Goal: Transaction & Acquisition: Purchase product/service

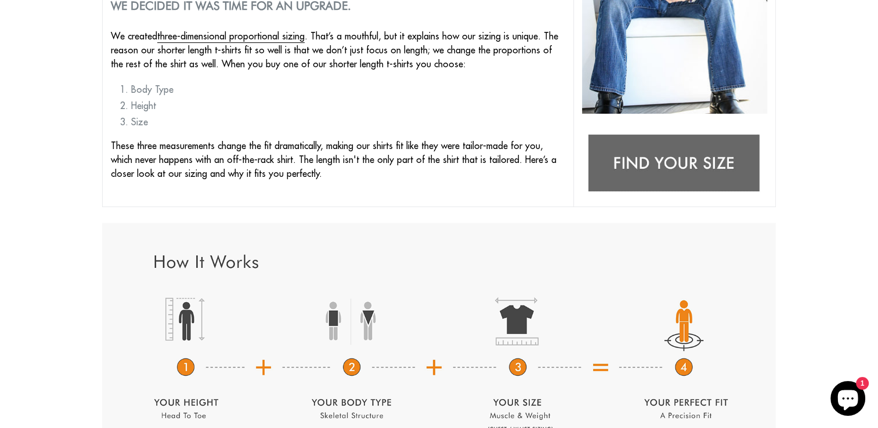
scroll to position [334, 0]
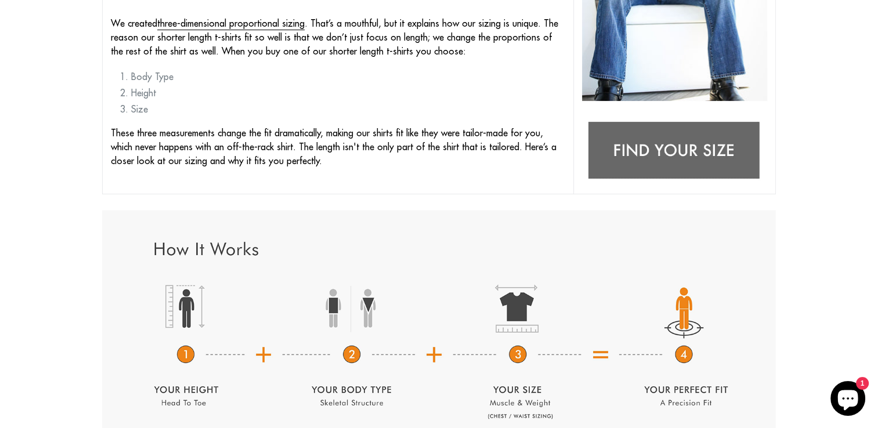
click at [673, 146] on img at bounding box center [674, 151] width 185 height 73
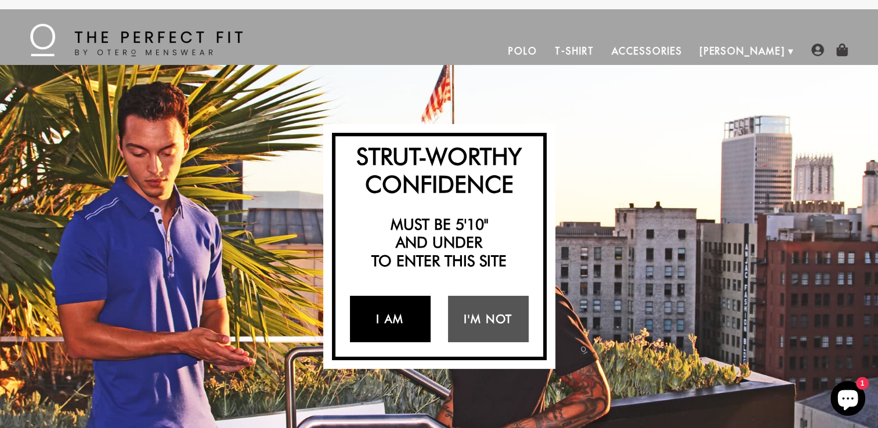
click at [388, 319] on link "I Am" at bounding box center [390, 319] width 81 height 46
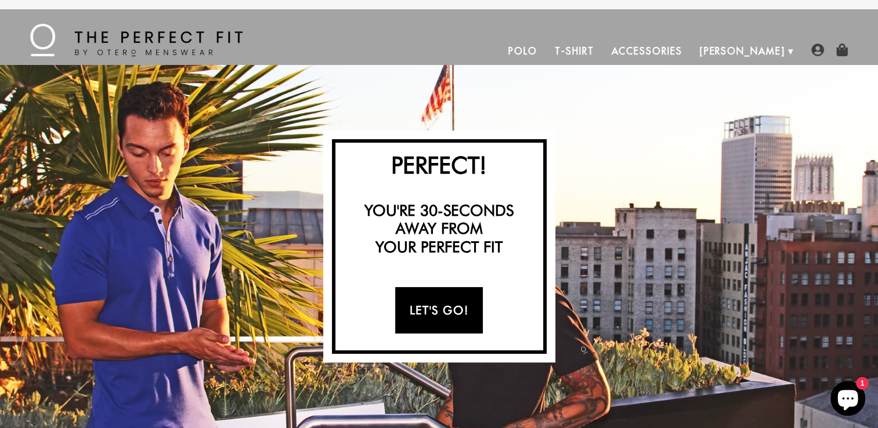
click at [443, 310] on link "Let's Go!" at bounding box center [439, 310] width 88 height 46
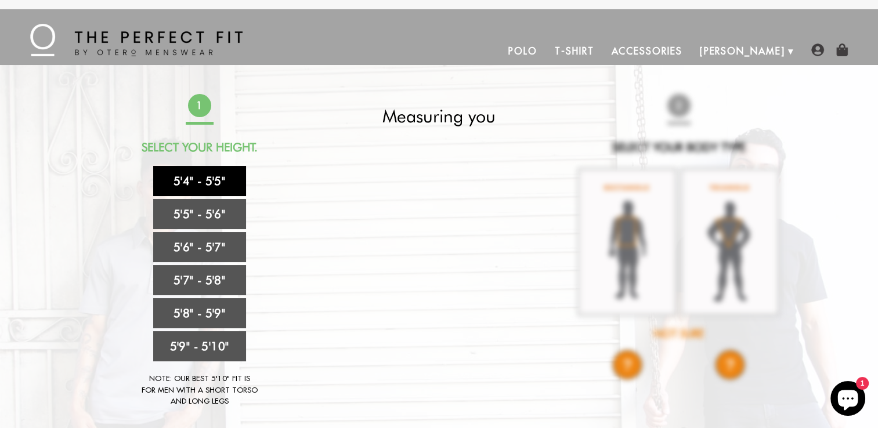
click at [196, 182] on link "5'4" - 5'5"" at bounding box center [199, 181] width 93 height 30
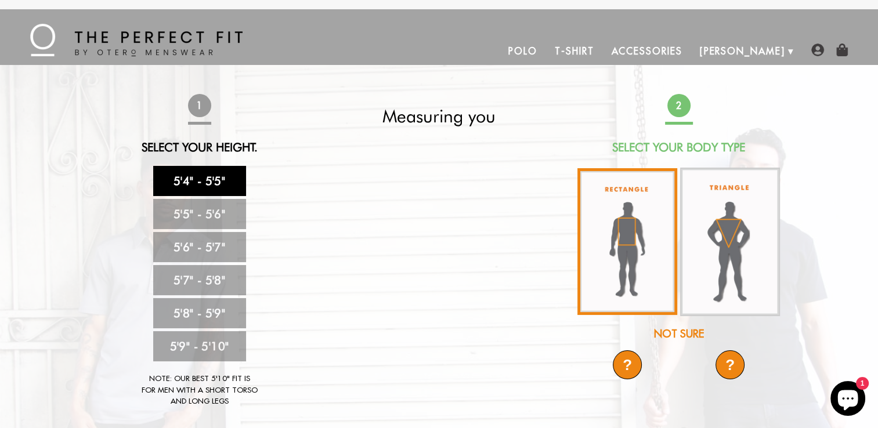
click at [624, 240] on img at bounding box center [627, 241] width 100 height 147
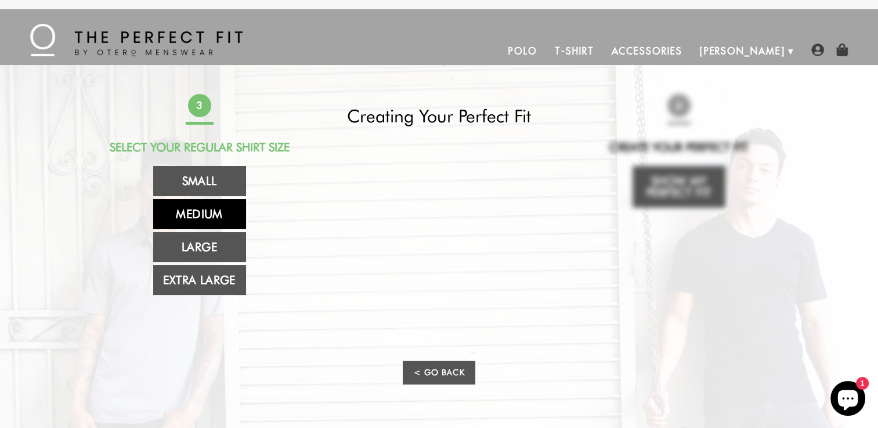
click at [214, 210] on link "Medium" at bounding box center [199, 214] width 93 height 30
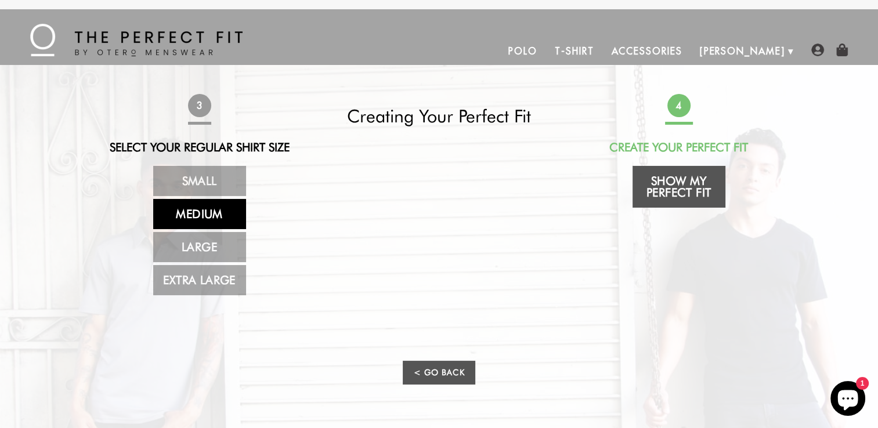
scroll to position [58, 0]
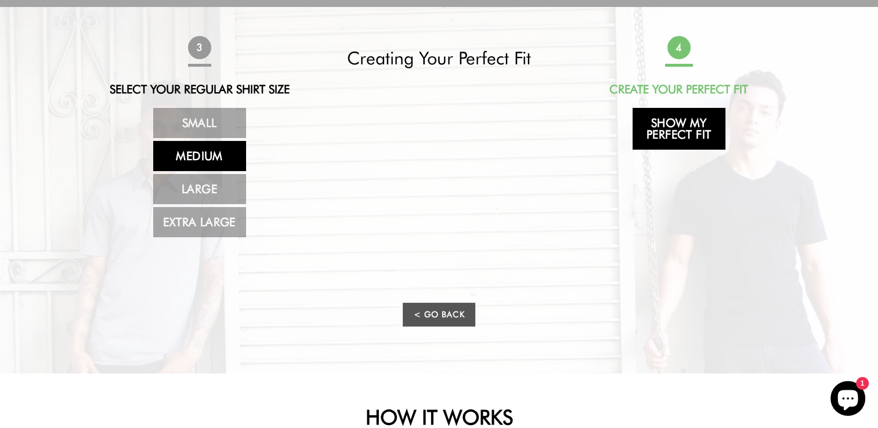
click at [667, 124] on link "Show My Perfect Fit" at bounding box center [678, 129] width 93 height 42
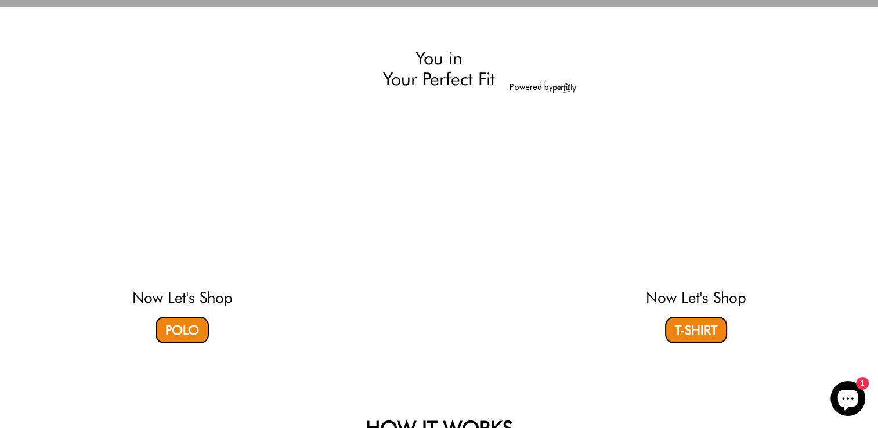
select select "M"
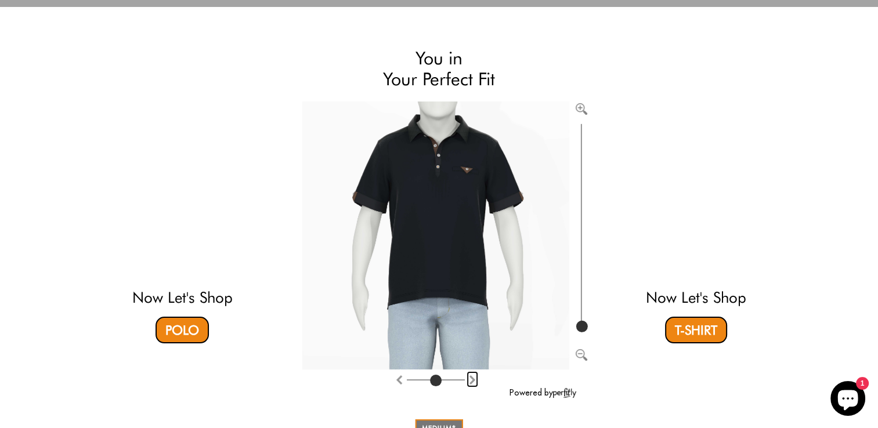
click at [472, 381] on img "Rotate counter clockwise" at bounding box center [472, 379] width 9 height 9
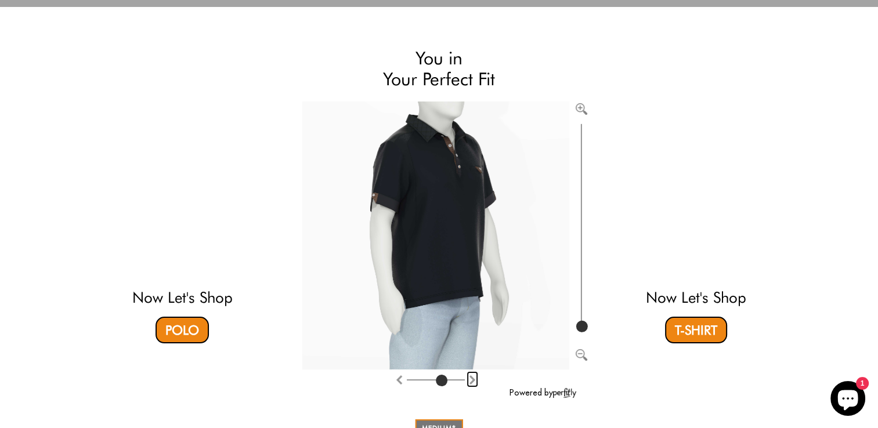
click at [472, 380] on img "Rotate counter clockwise" at bounding box center [472, 379] width 9 height 9
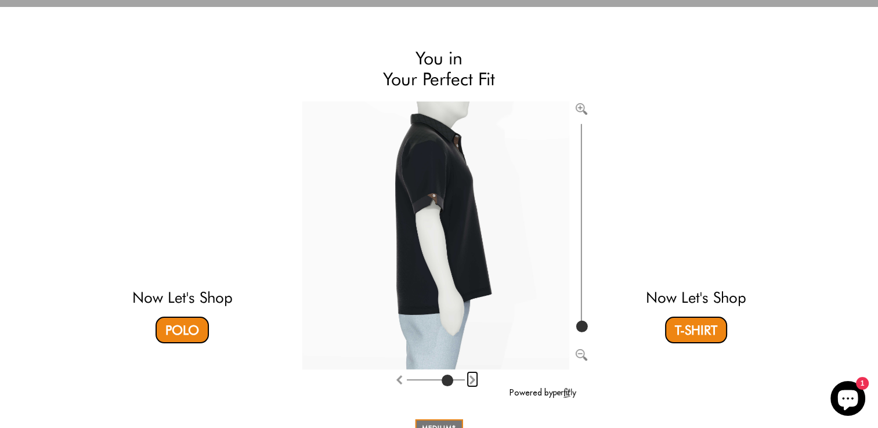
click at [472, 380] on img "Rotate counter clockwise" at bounding box center [472, 379] width 9 height 9
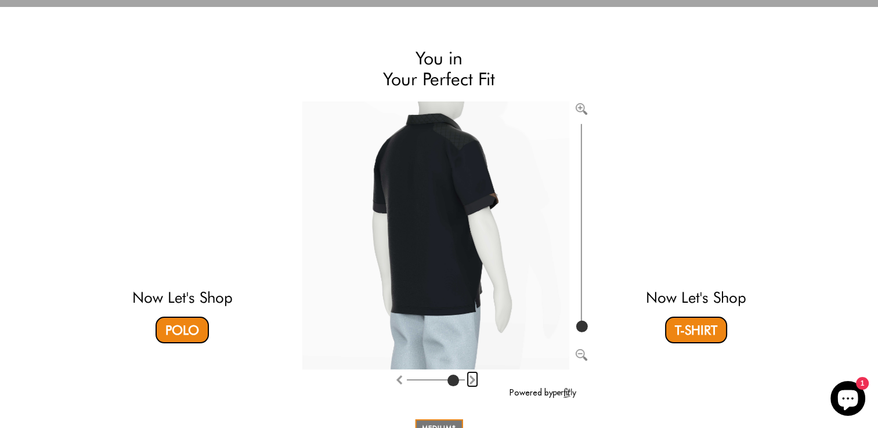
click at [472, 380] on img "Rotate counter clockwise" at bounding box center [472, 379] width 9 height 9
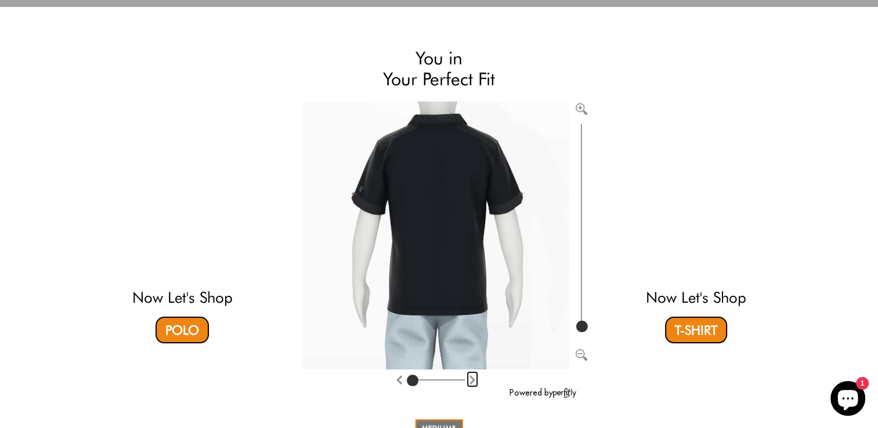
click at [472, 380] on img "Rotate counter clockwise" at bounding box center [472, 379] width 9 height 9
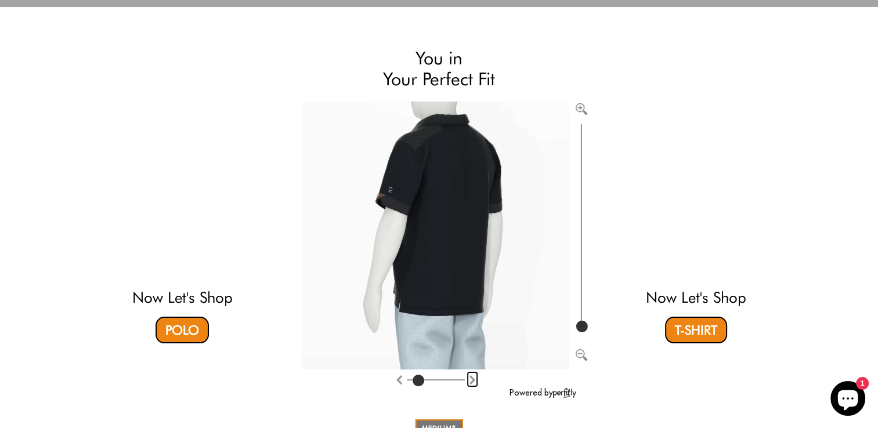
click at [472, 380] on img "Rotate counter clockwise" at bounding box center [472, 379] width 9 height 9
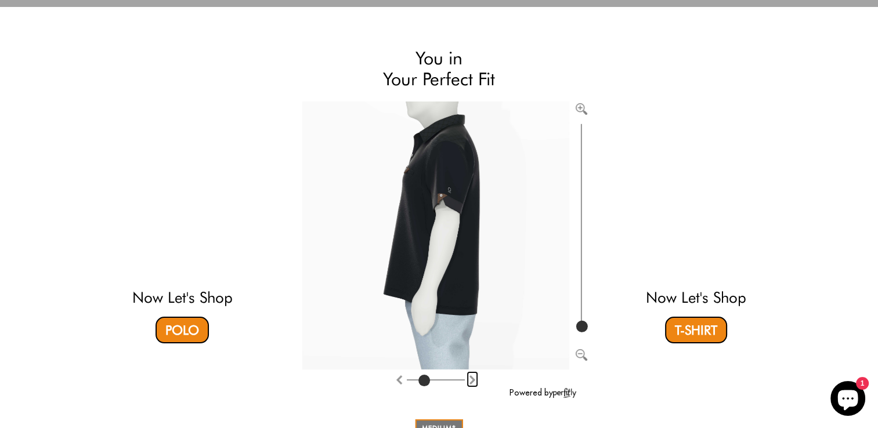
click at [472, 380] on img "Rotate counter clockwise" at bounding box center [472, 379] width 9 height 9
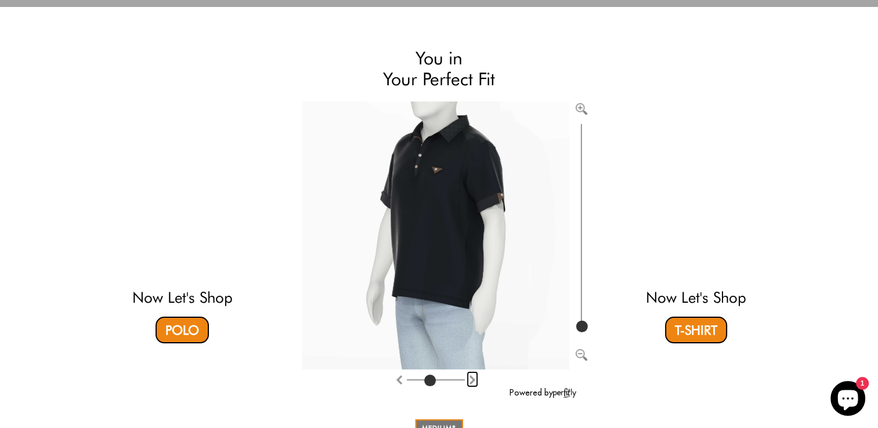
click at [472, 380] on img "Rotate counter clockwise" at bounding box center [472, 379] width 9 height 9
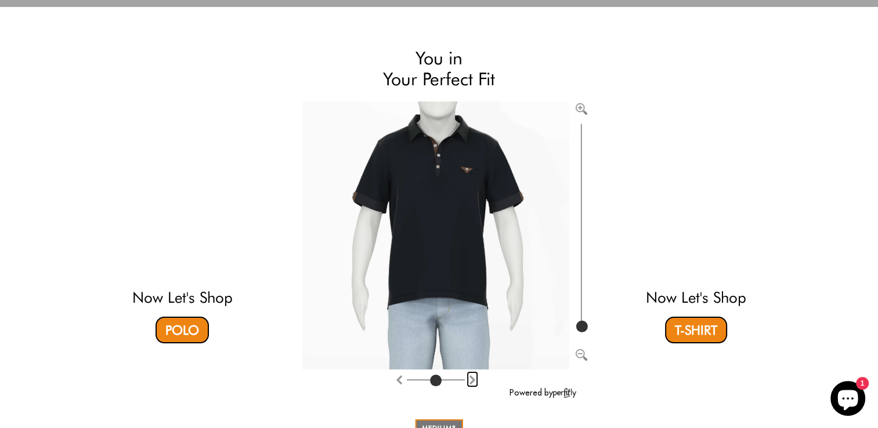
click at [472, 380] on img "Rotate counter clockwise" at bounding box center [472, 379] width 9 height 9
type input "5"
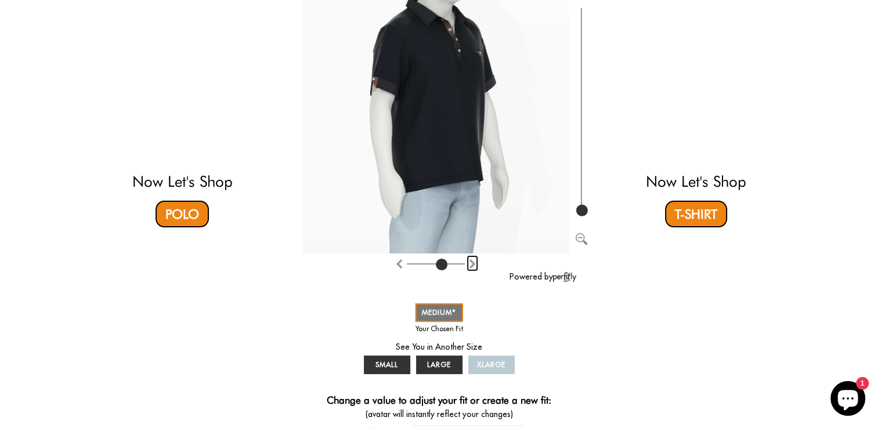
scroll to position [116, 0]
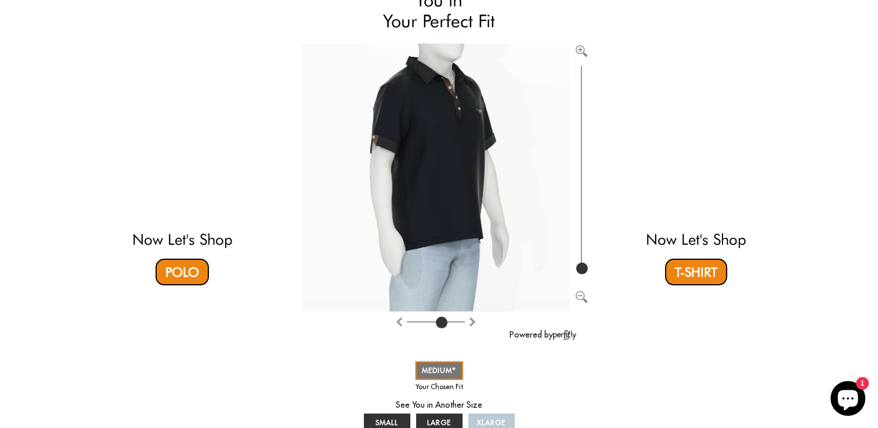
click at [697, 160] on video at bounding box center [696, 134] width 346 height 173
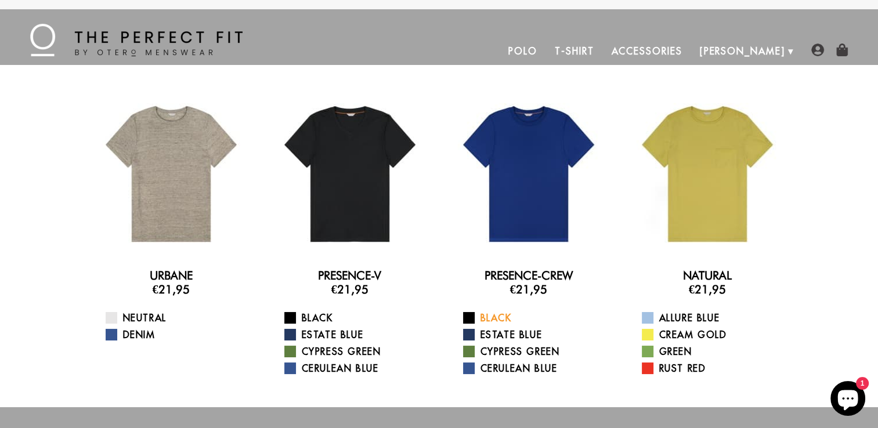
click at [480, 316] on link "Black" at bounding box center [536, 318] width 146 height 14
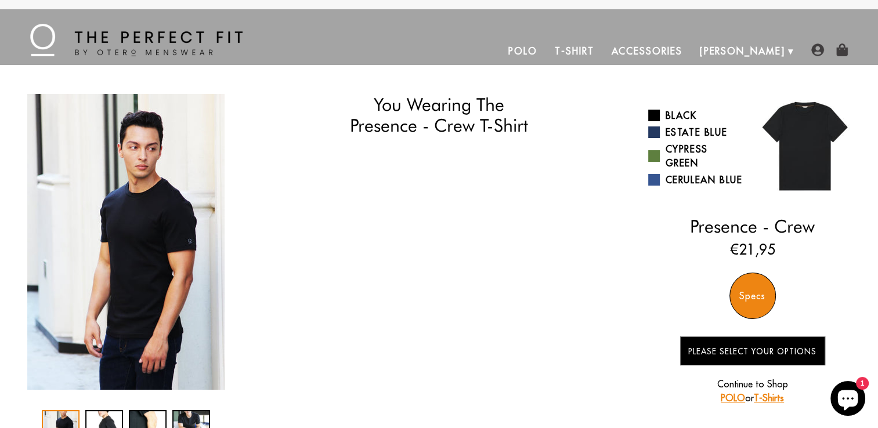
select select "M"
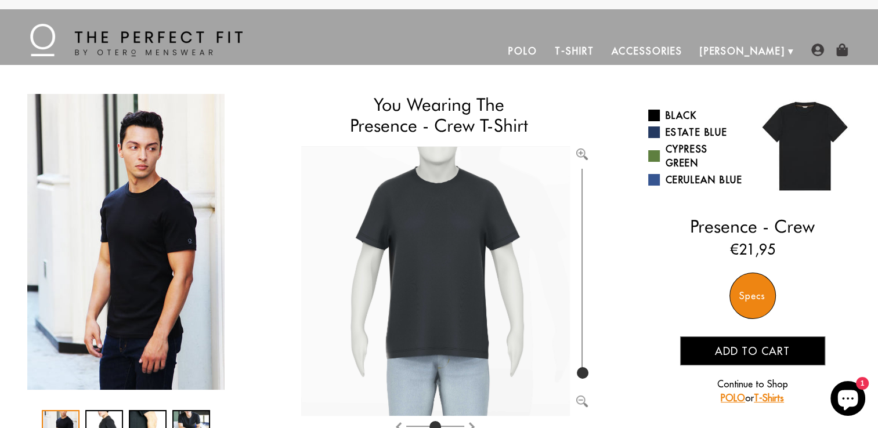
click at [754, 294] on div "Specs" at bounding box center [752, 296] width 46 height 46
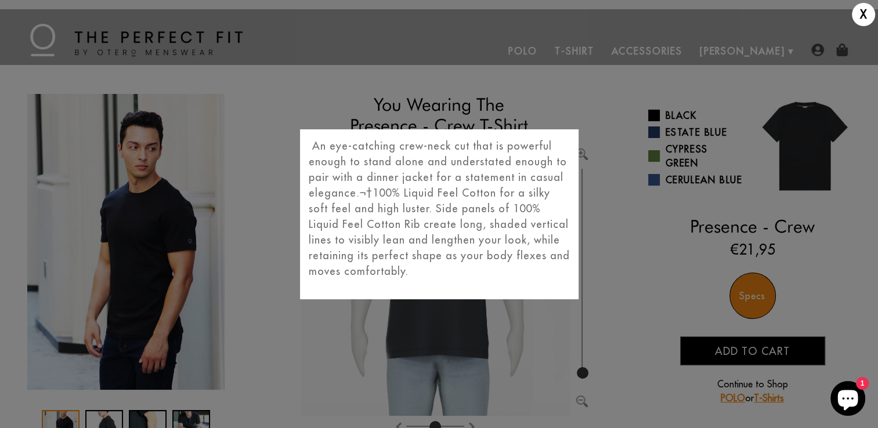
click at [649, 303] on div "X An eye-catching crew-neck cut that is powerful enough to stand alone and unde…" at bounding box center [439, 214] width 878 height 428
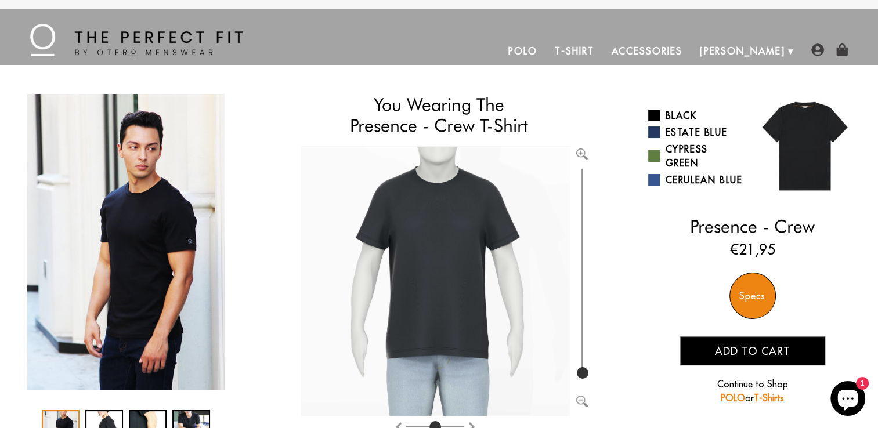
click at [798, 149] on img at bounding box center [805, 146] width 104 height 104
click at [419, 272] on img at bounding box center [435, 282] width 269 height 270
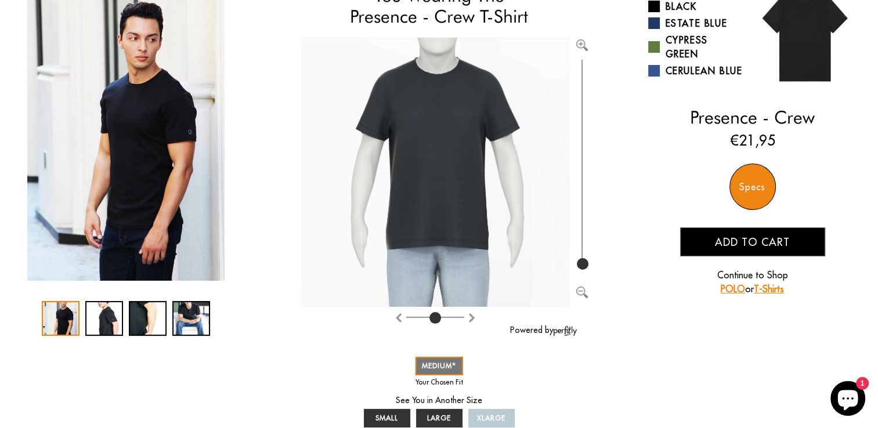
scroll to position [116, 0]
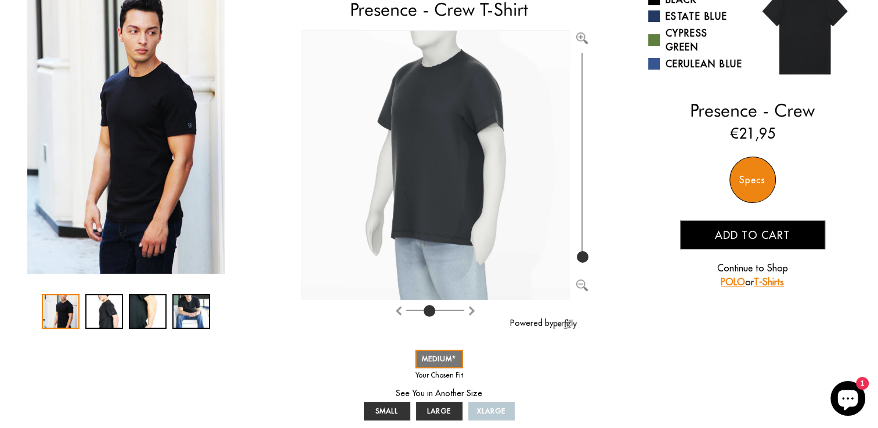
drag, startPoint x: 436, startPoint y: 310, endPoint x: 431, endPoint y: 307, distance: 6.5
type input "3"
click at [431, 312] on input "range" at bounding box center [435, 312] width 58 height 1
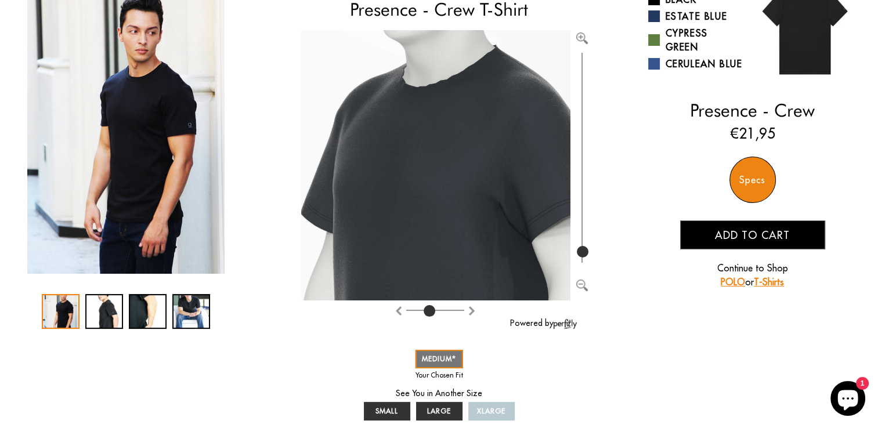
type input "100"
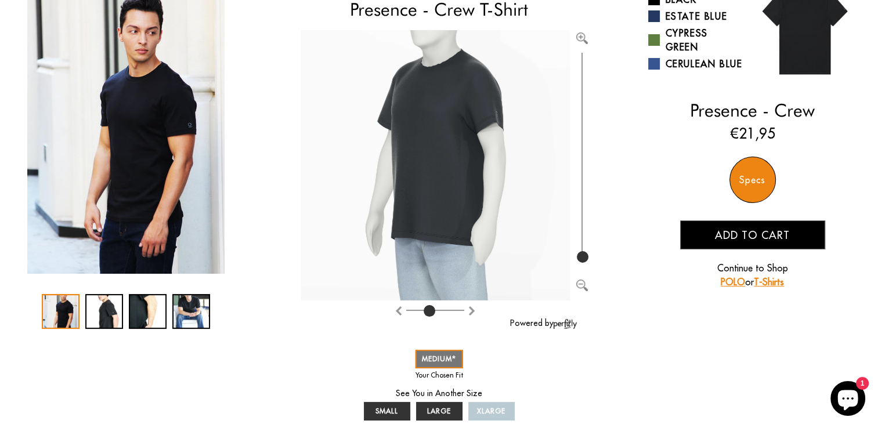
drag, startPoint x: 578, startPoint y: 255, endPoint x: 587, endPoint y: 301, distance: 46.8
click at [588, 266] on input "range" at bounding box center [582, 158] width 12 height 216
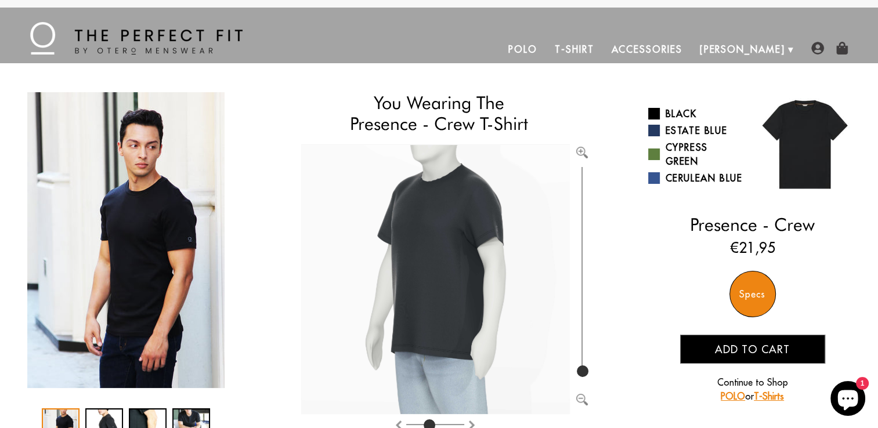
scroll to position [0, 0]
